Goal: Task Accomplishment & Management: Manage account settings

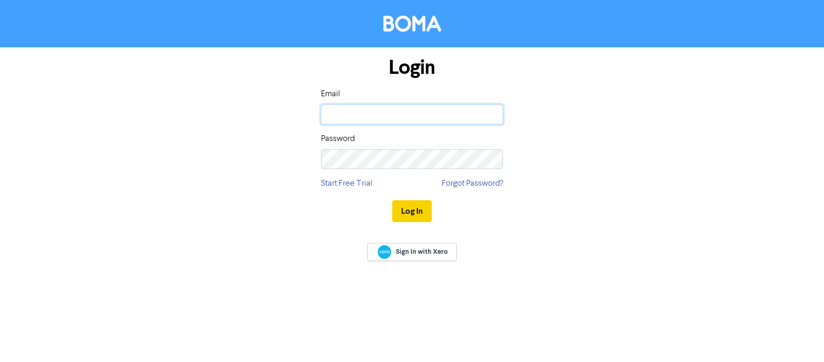
type input "[PERSON_NAME][EMAIL_ADDRESS][DOMAIN_NAME]"
click at [410, 211] on button "Log In" at bounding box center [412, 211] width 40 height 22
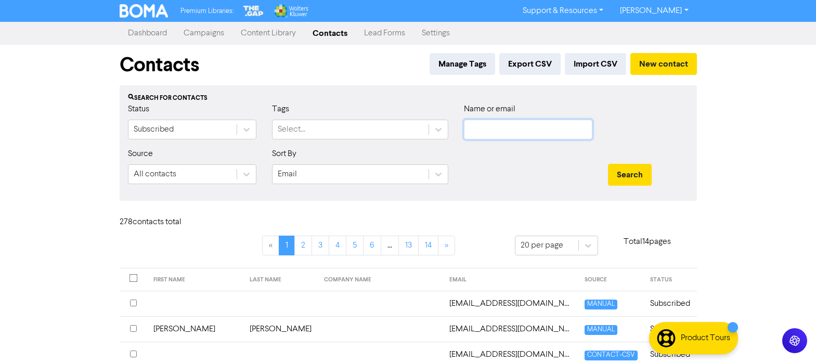
click at [518, 128] on input "text" at bounding box center [528, 130] width 128 height 20
paste input "[EMAIL_ADDRESS][DOMAIN_NAME]"
type input "[EMAIL_ADDRESS][DOMAIN_NAME]"
click at [633, 176] on button "Search" at bounding box center [630, 175] width 44 height 22
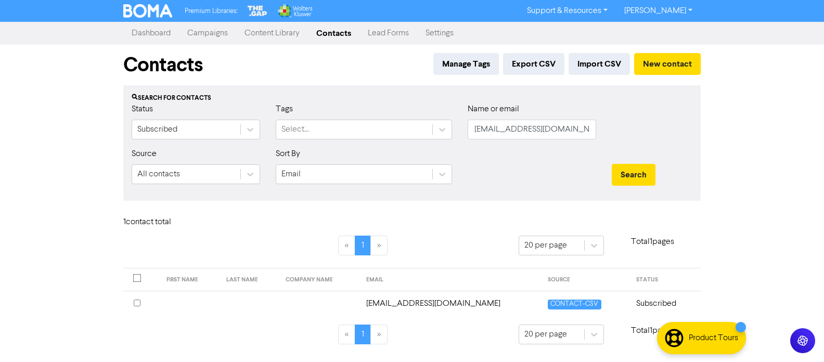
click at [452, 302] on td "[EMAIL_ADDRESS][DOMAIN_NAME]" at bounding box center [451, 303] width 182 height 25
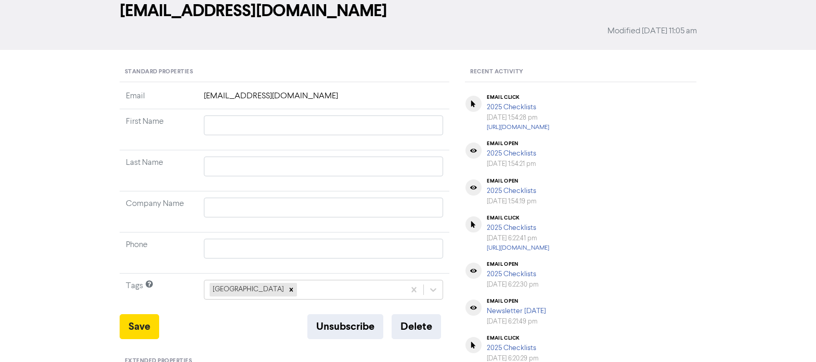
scroll to position [104, 0]
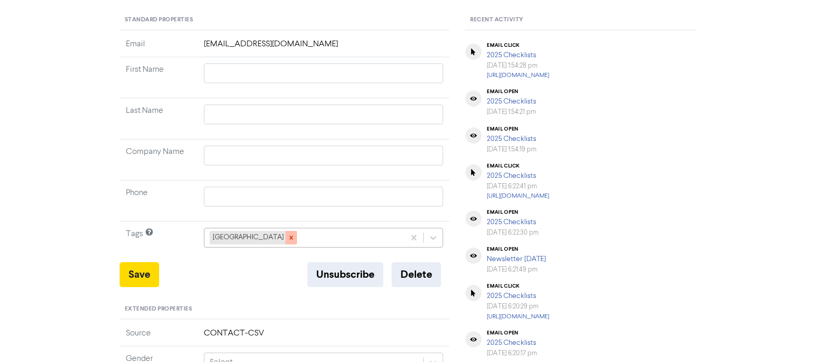
click at [289, 237] on icon at bounding box center [291, 238] width 4 height 4
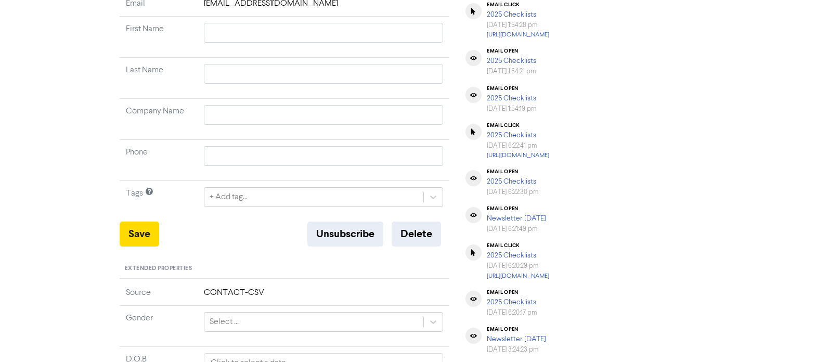
scroll to position [156, 0]
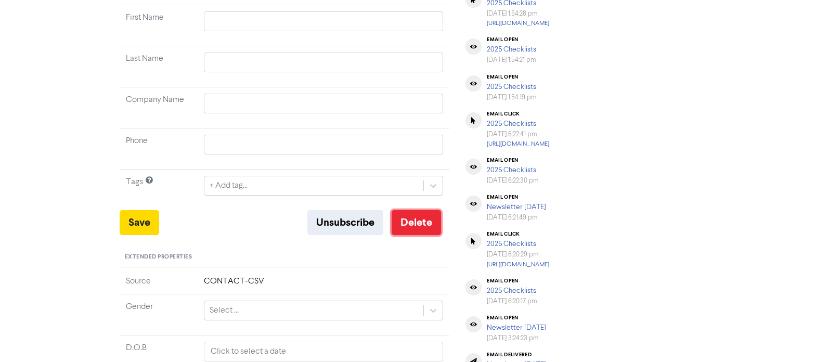
click at [420, 225] on button "Delete" at bounding box center [416, 222] width 49 height 25
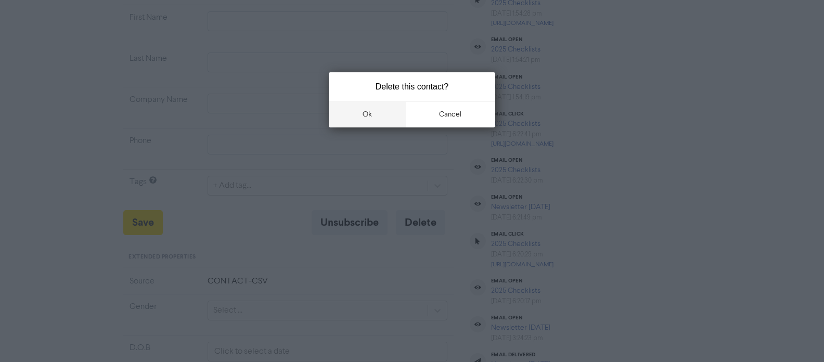
click at [376, 115] on button "ok" at bounding box center [367, 114] width 77 height 26
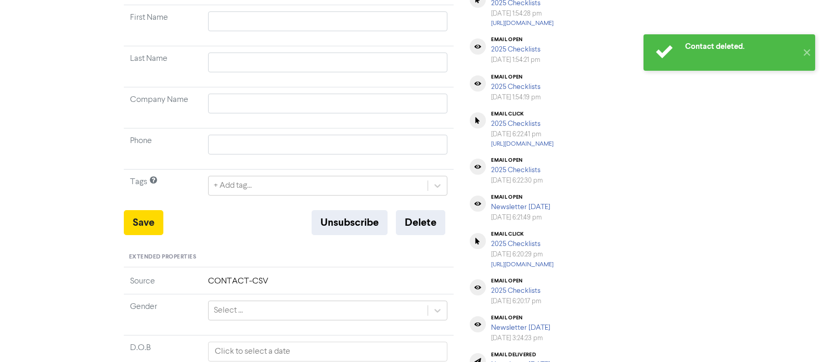
scroll to position [0, 0]
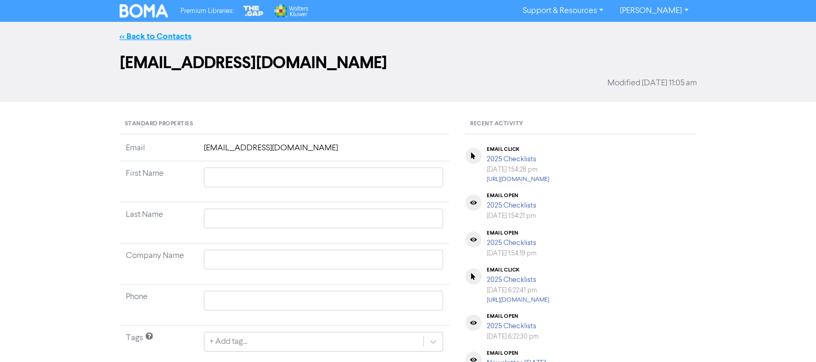
click at [175, 34] on link "<< Back to Contacts" at bounding box center [156, 36] width 72 height 10
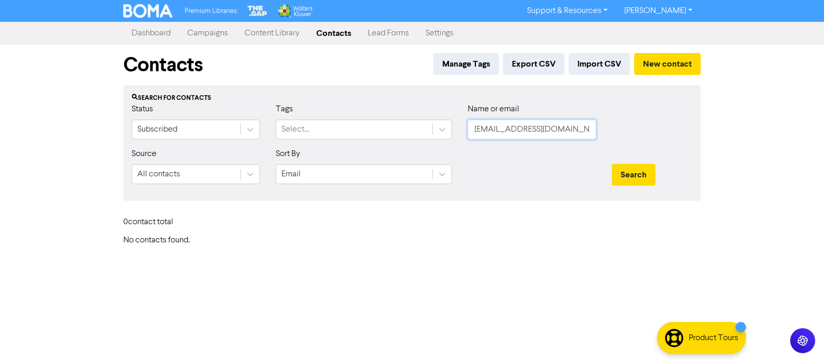
click at [571, 131] on input "[EMAIL_ADDRESS][DOMAIN_NAME]" at bounding box center [532, 130] width 128 height 20
click at [626, 173] on button "Search" at bounding box center [634, 175] width 44 height 22
click at [747, 83] on div "Premium Libraries: Support & Resources Video Tutorials FAQ & Guides Marketing E…" at bounding box center [412, 181] width 824 height 362
